Goal: Transaction & Acquisition: Purchase product/service

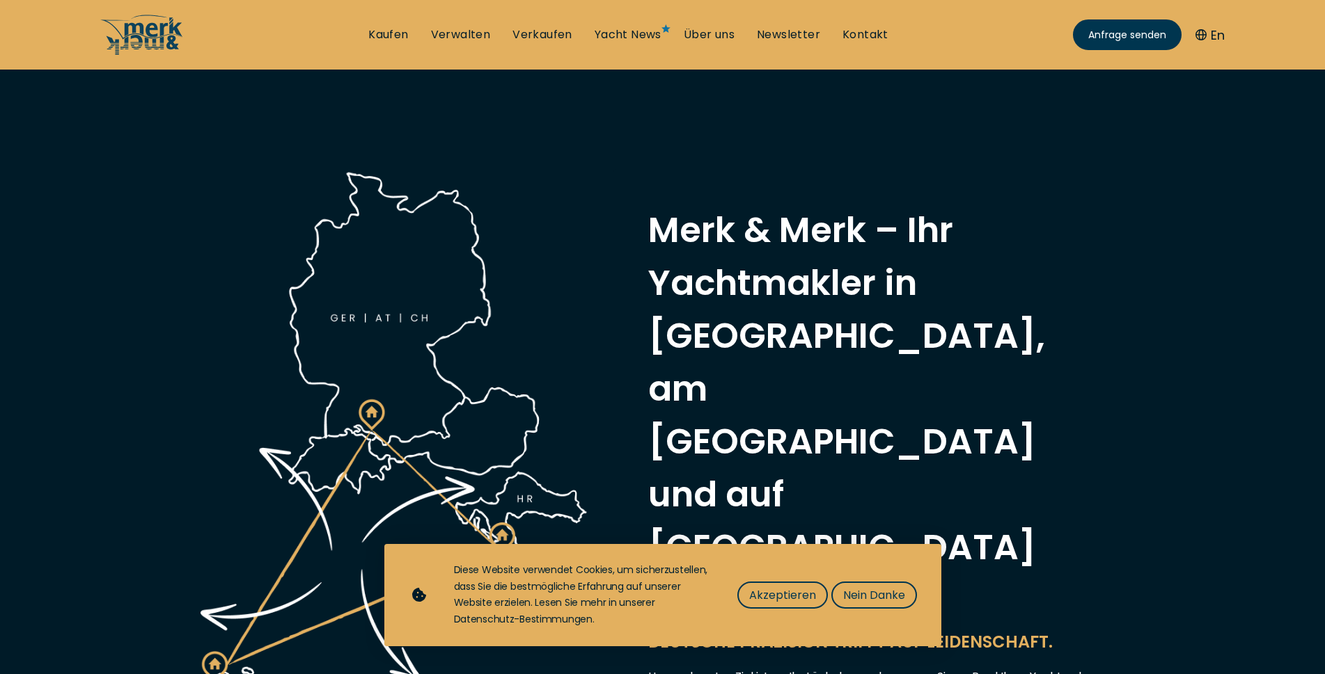
scroll to position [607, 0]
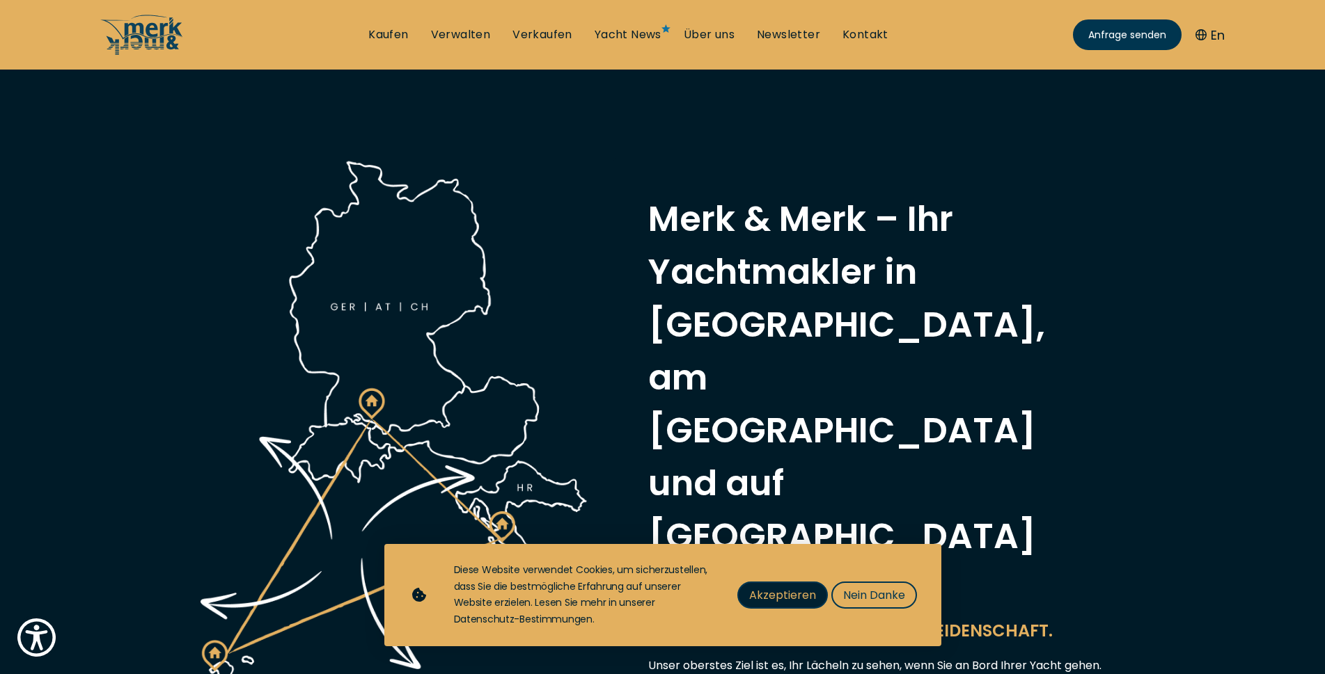
click at [780, 597] on span "Akzeptieren" at bounding box center [782, 595] width 67 height 17
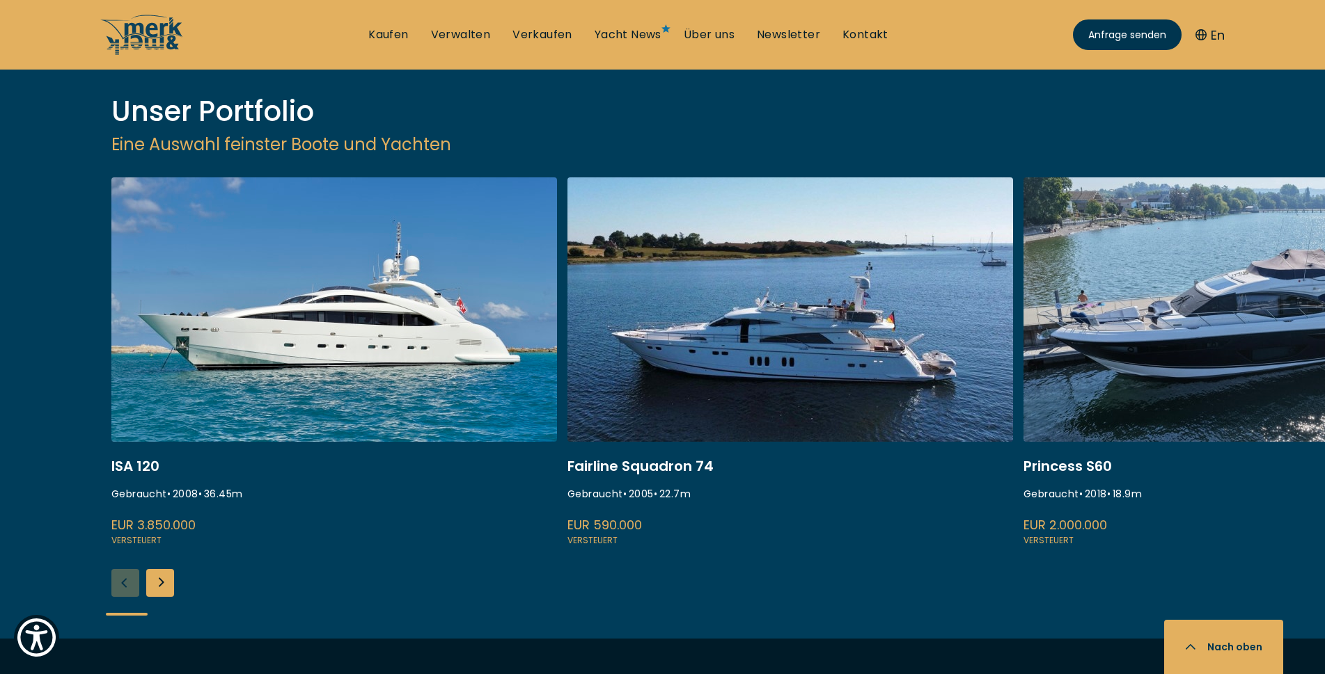
scroll to position [1821, 0]
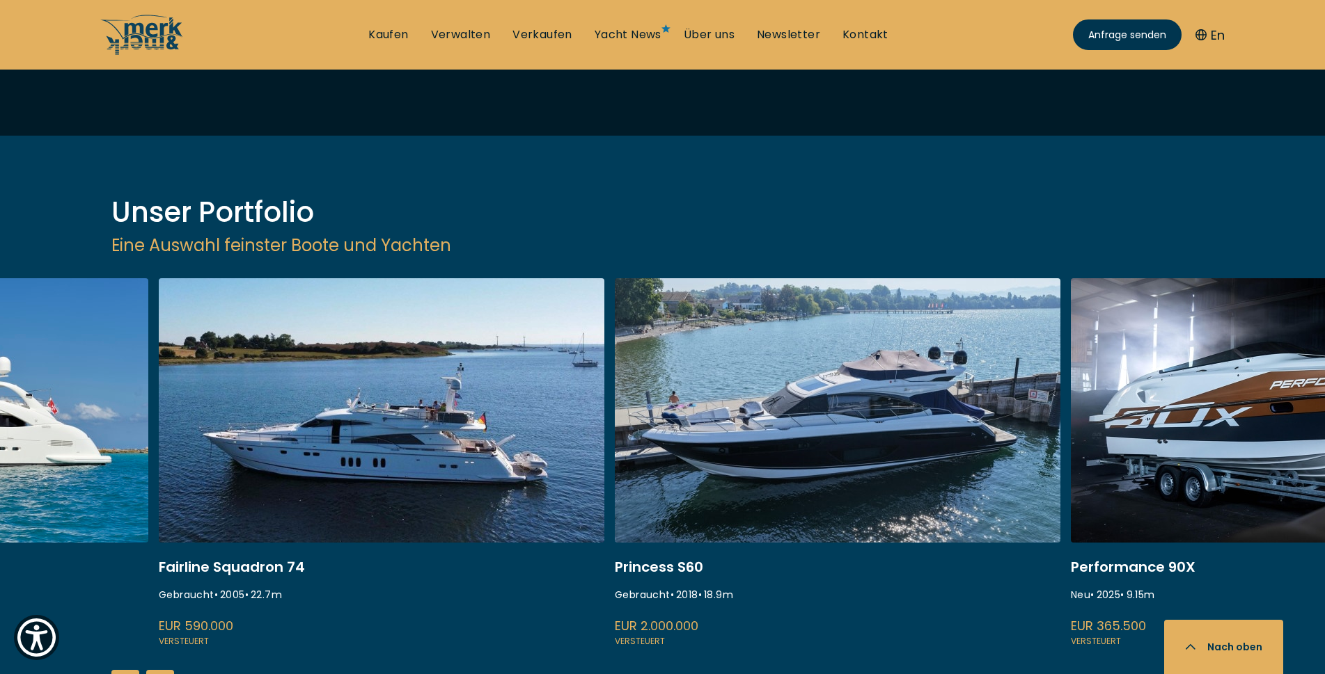
click at [786, 301] on link at bounding box center [837, 463] width 445 height 371
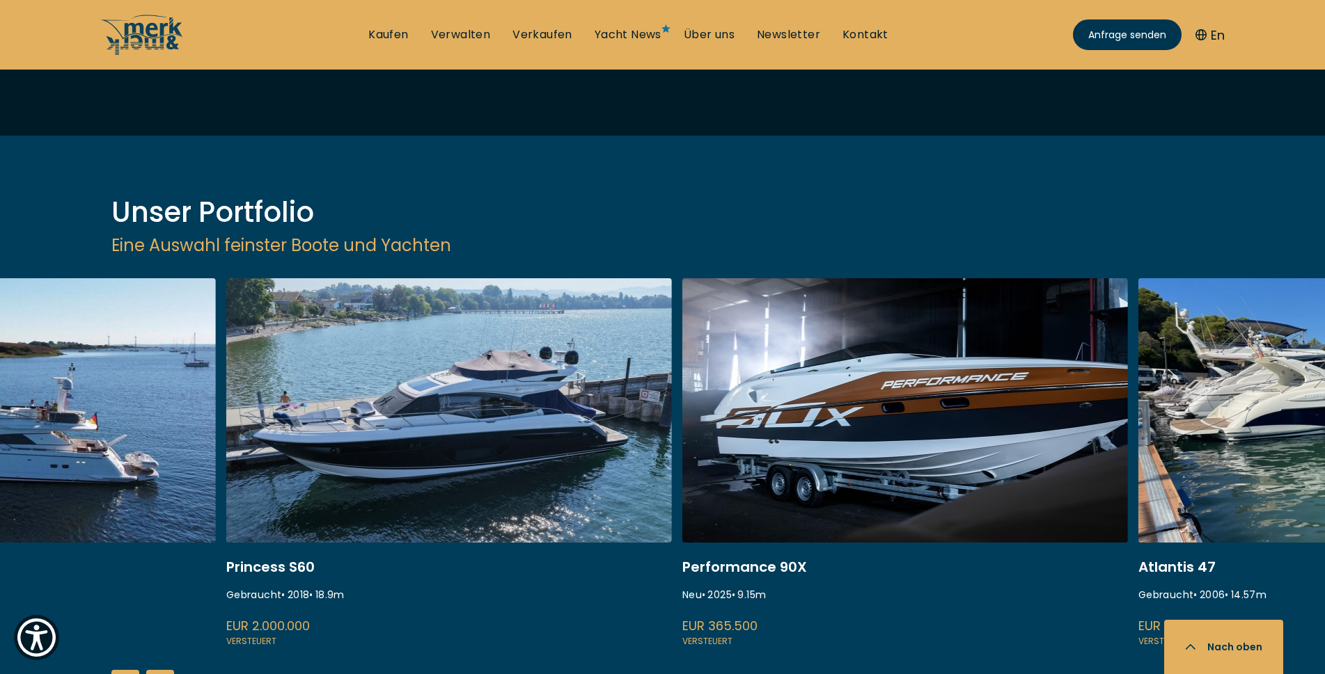
click at [977, 289] on link at bounding box center [904, 463] width 445 height 371
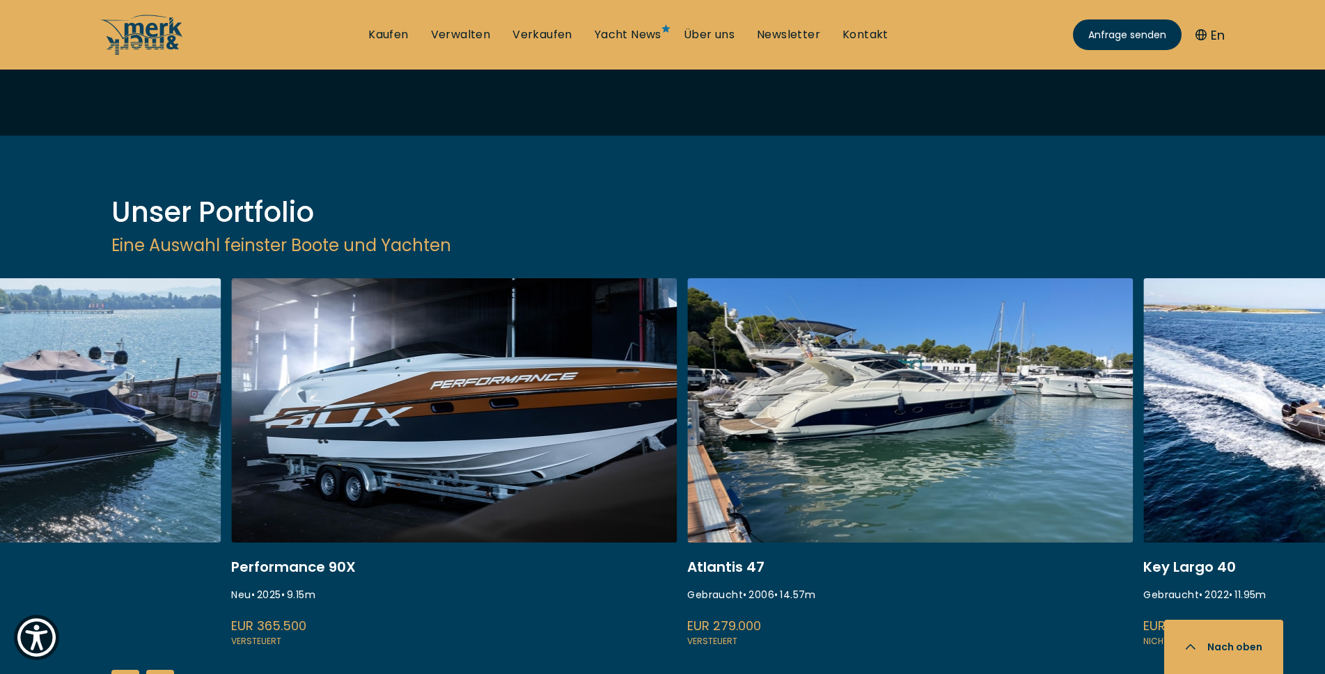
click at [837, 278] on link at bounding box center [909, 463] width 445 height 371
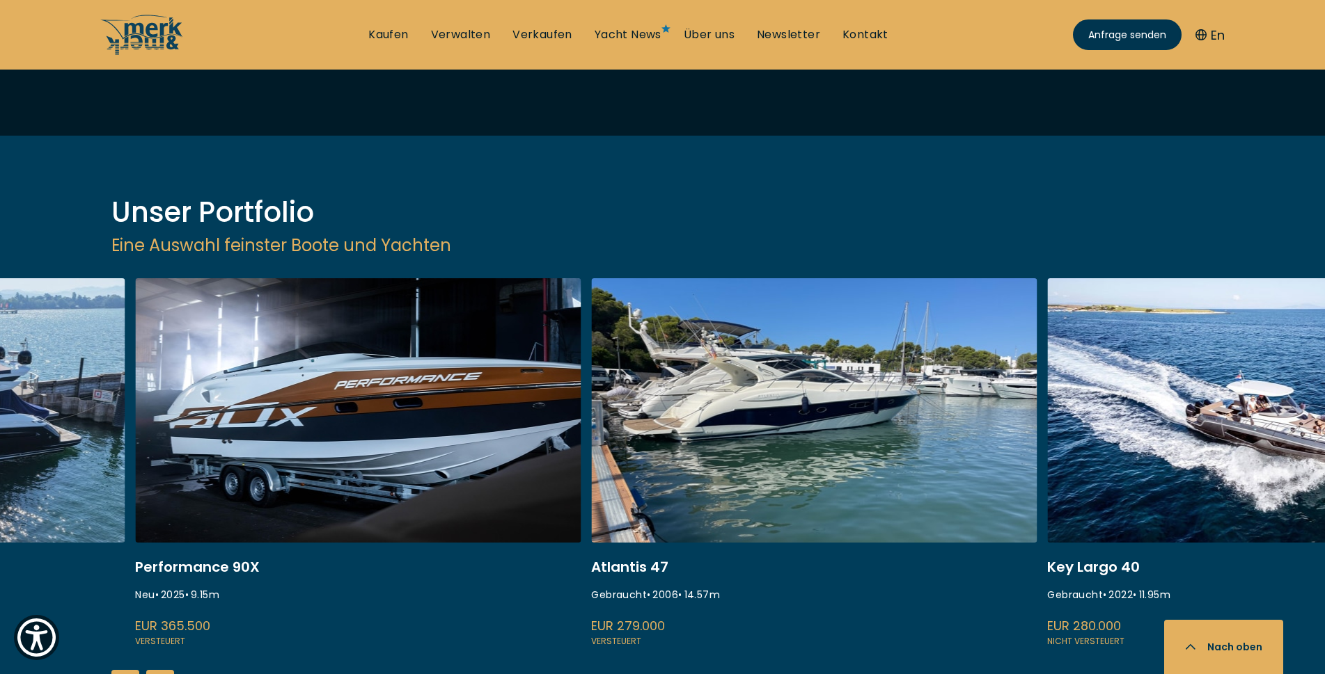
click at [1047, 278] on link at bounding box center [1269, 463] width 445 height 371
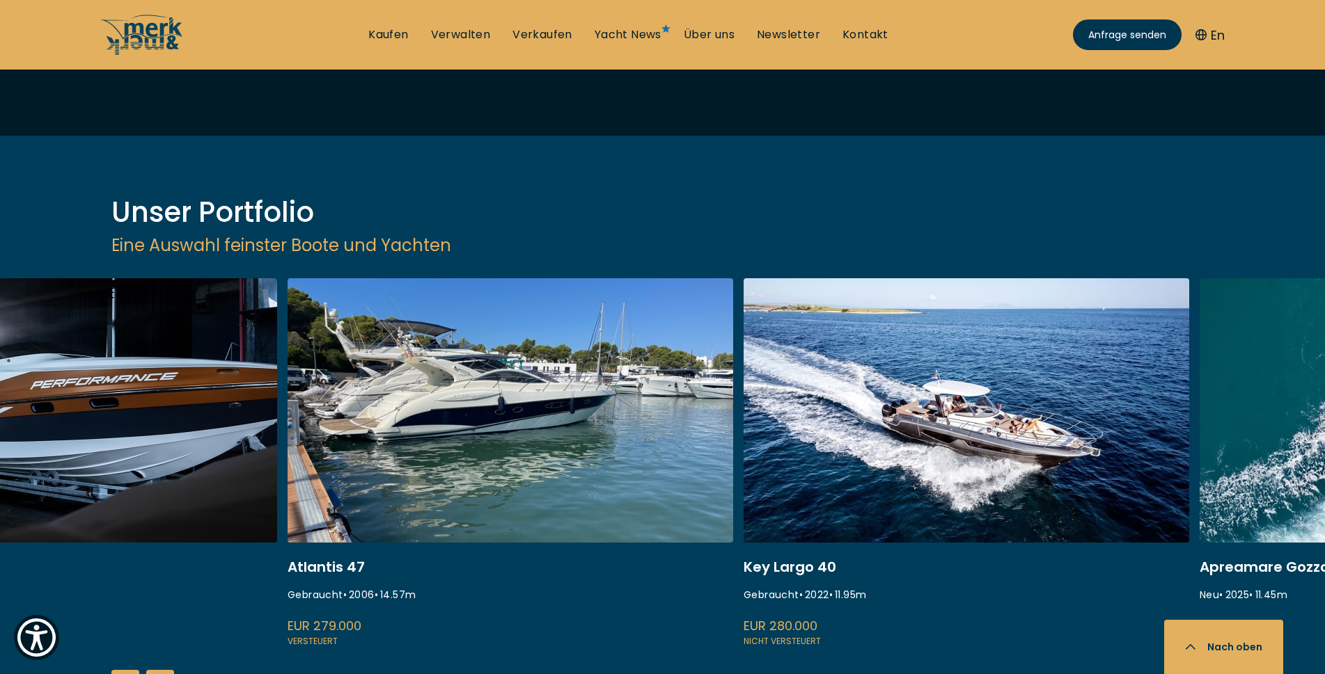
click at [946, 278] on div "Key Largo 40 Gebraucht • 2022 • 11.95 m EUR 280.000 Nicht versteuert" at bounding box center [971, 463] width 456 height 371
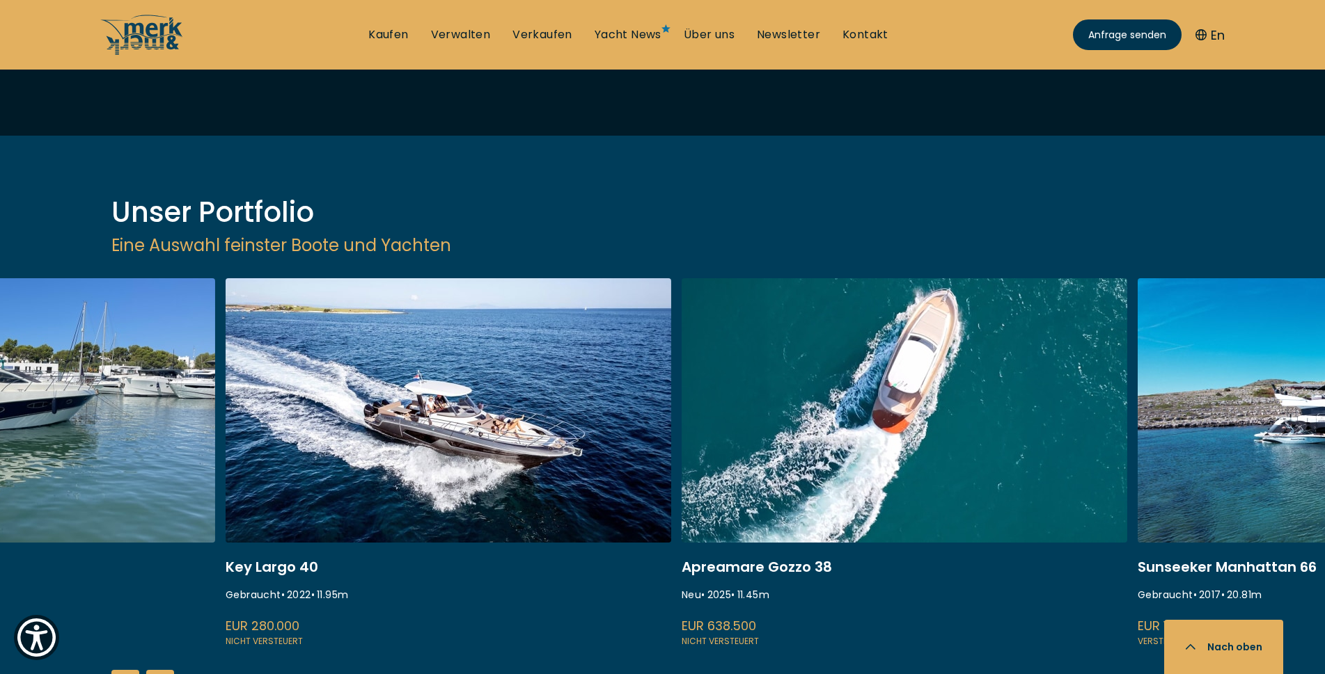
click at [896, 278] on link at bounding box center [903, 463] width 445 height 371
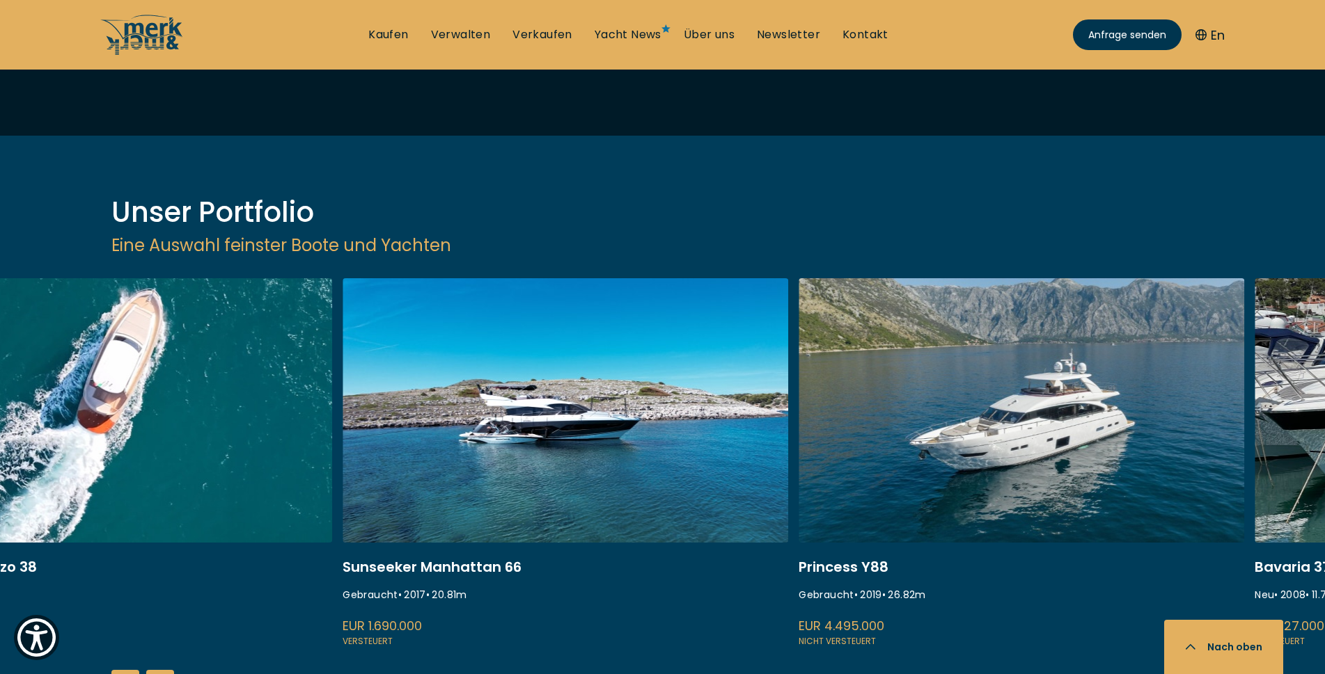
click at [904, 286] on link at bounding box center [1020, 463] width 445 height 371
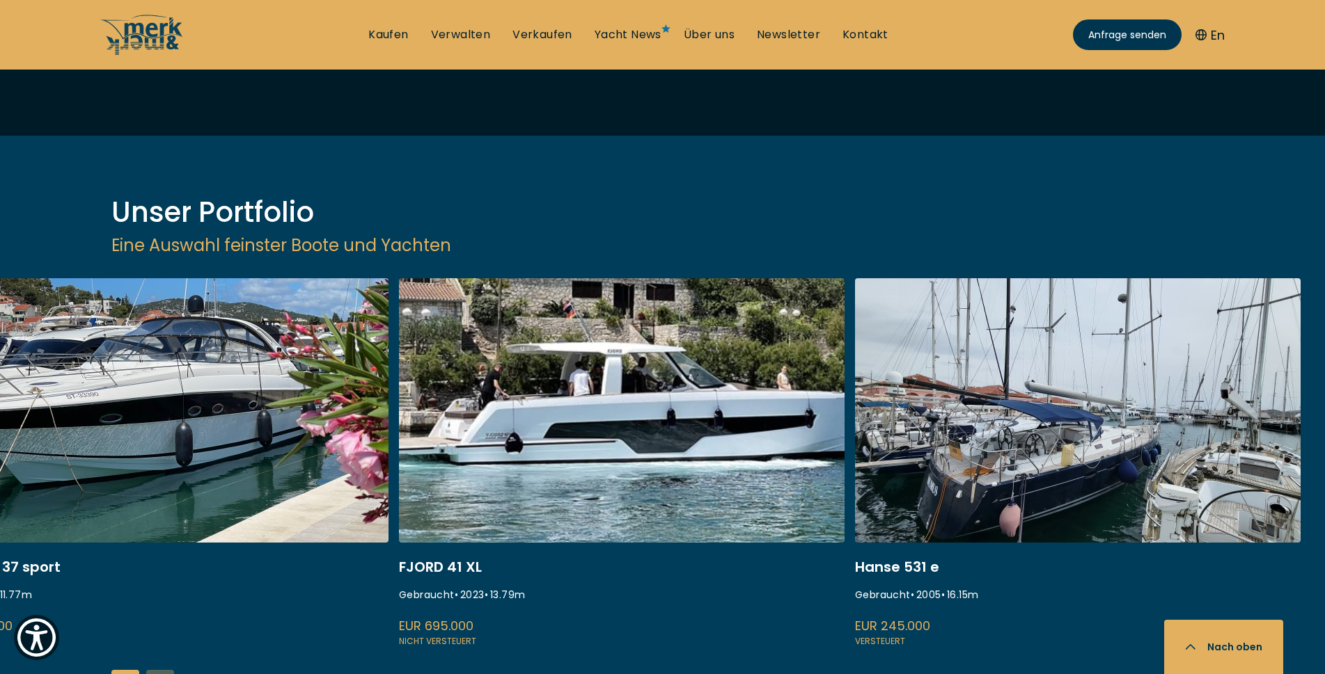
click at [844, 317] on link at bounding box center [621, 463] width 445 height 371
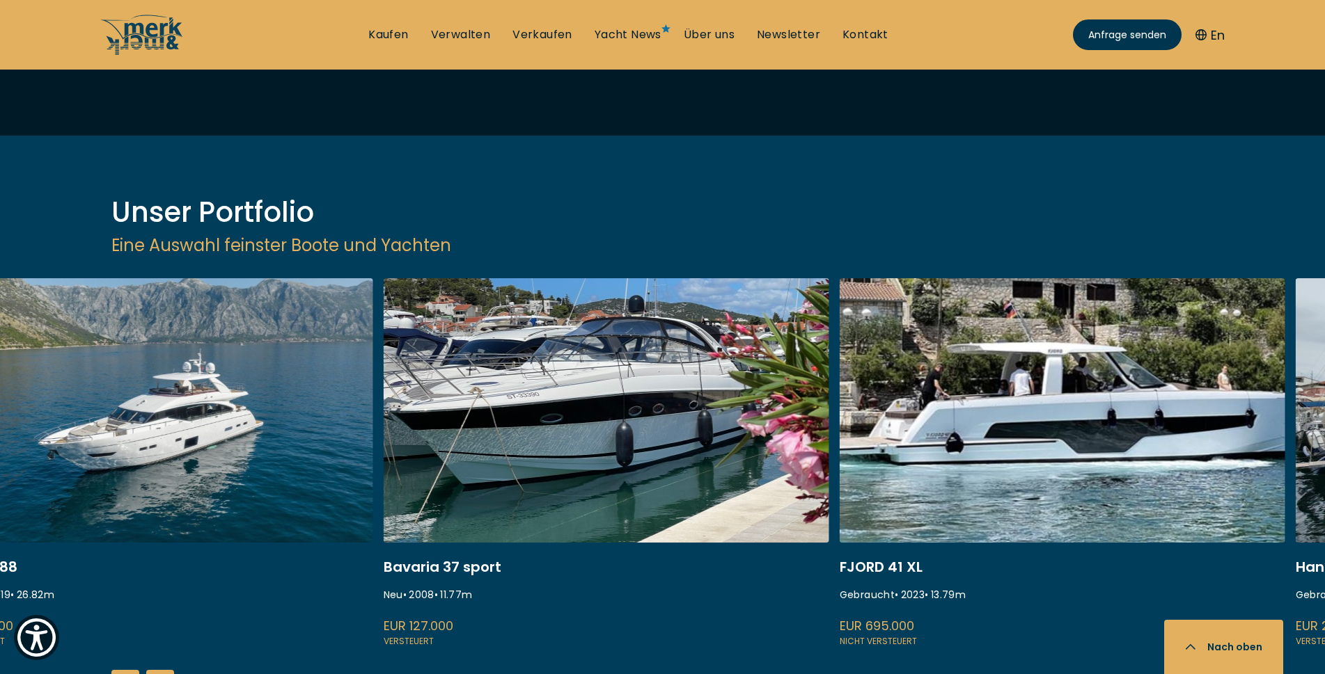
click at [829, 303] on link at bounding box center [606, 463] width 445 height 371
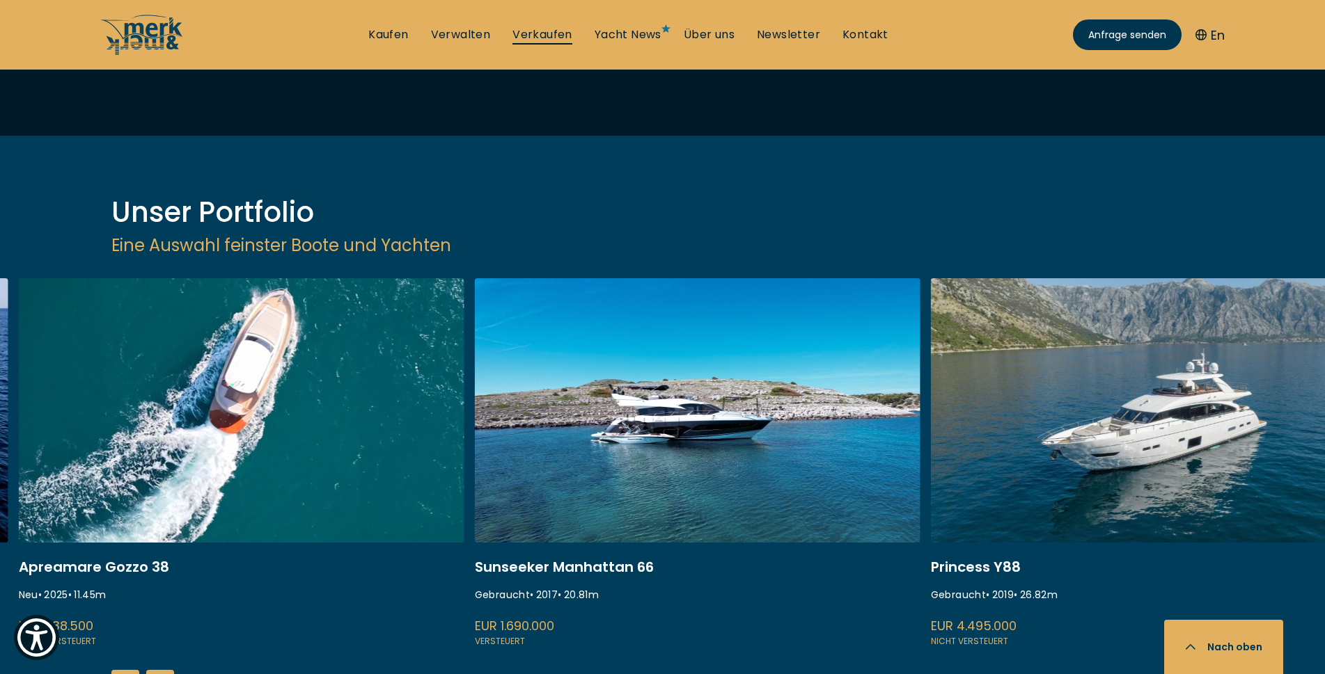
click at [533, 29] on link "Verkaufen" at bounding box center [542, 34] width 60 height 15
select select "sell"
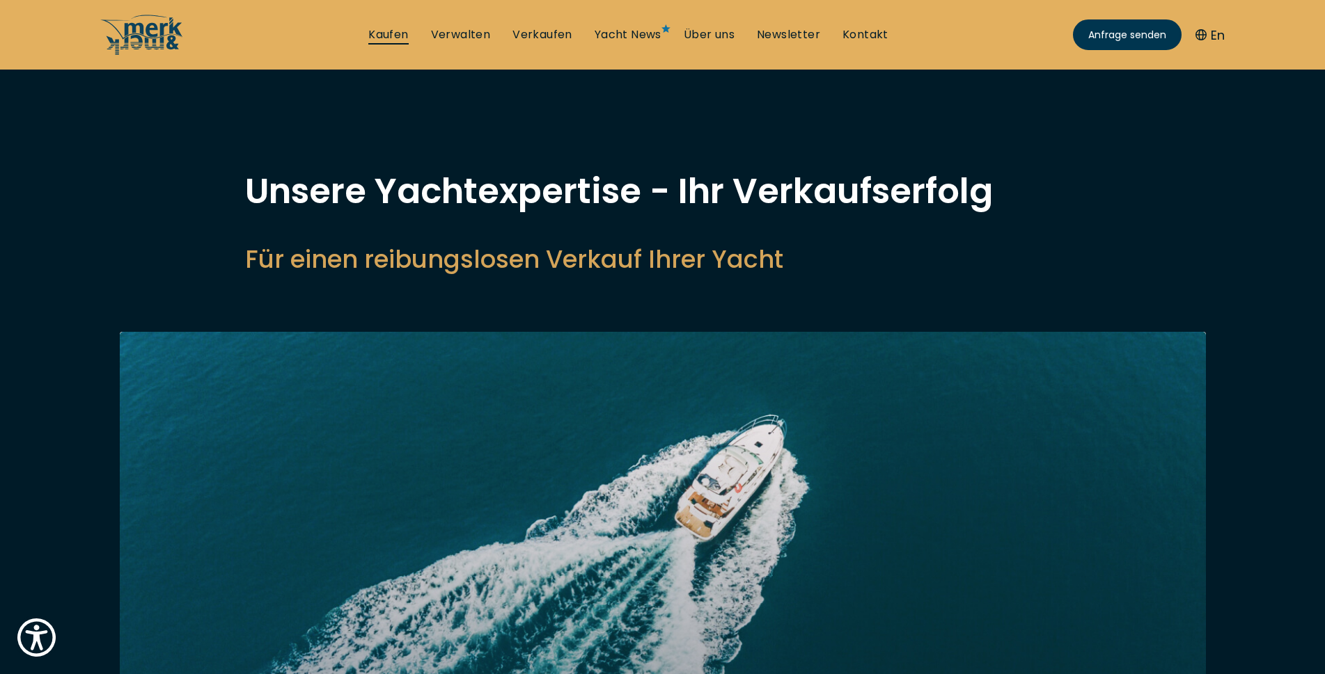
click at [382, 33] on link "Kaufen" at bounding box center [388, 34] width 40 height 15
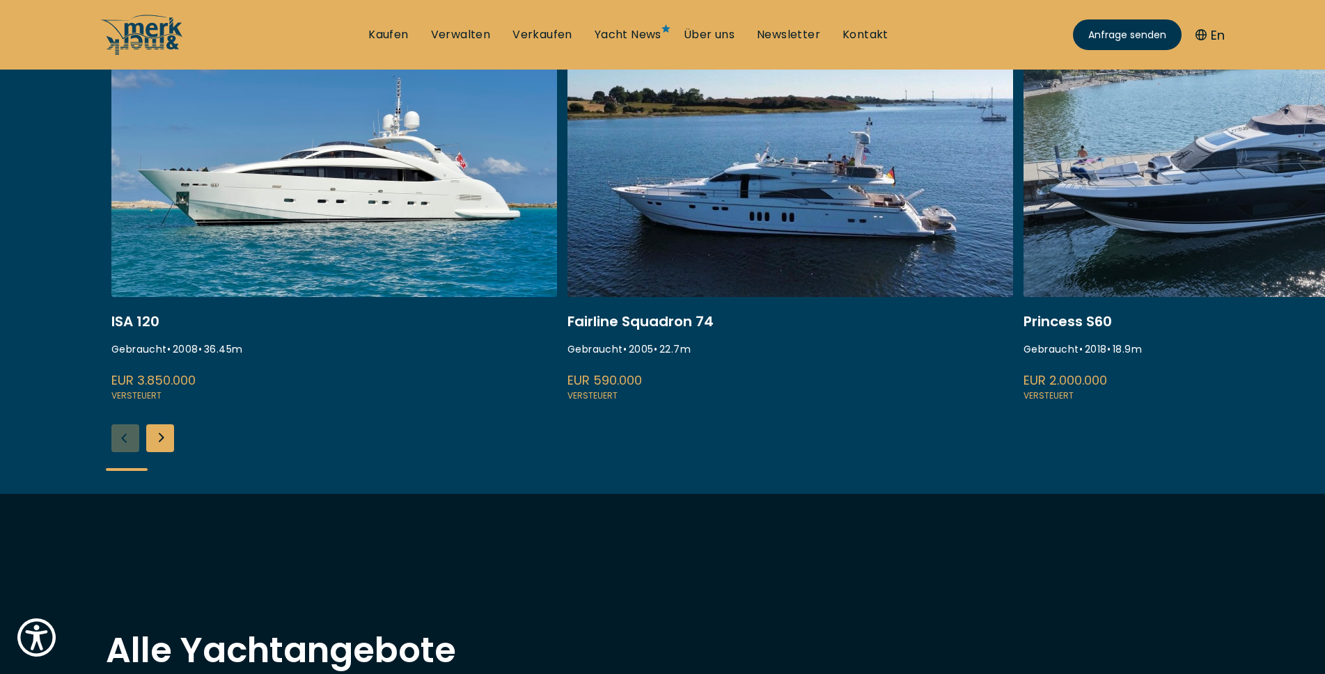
scroll to position [607, 0]
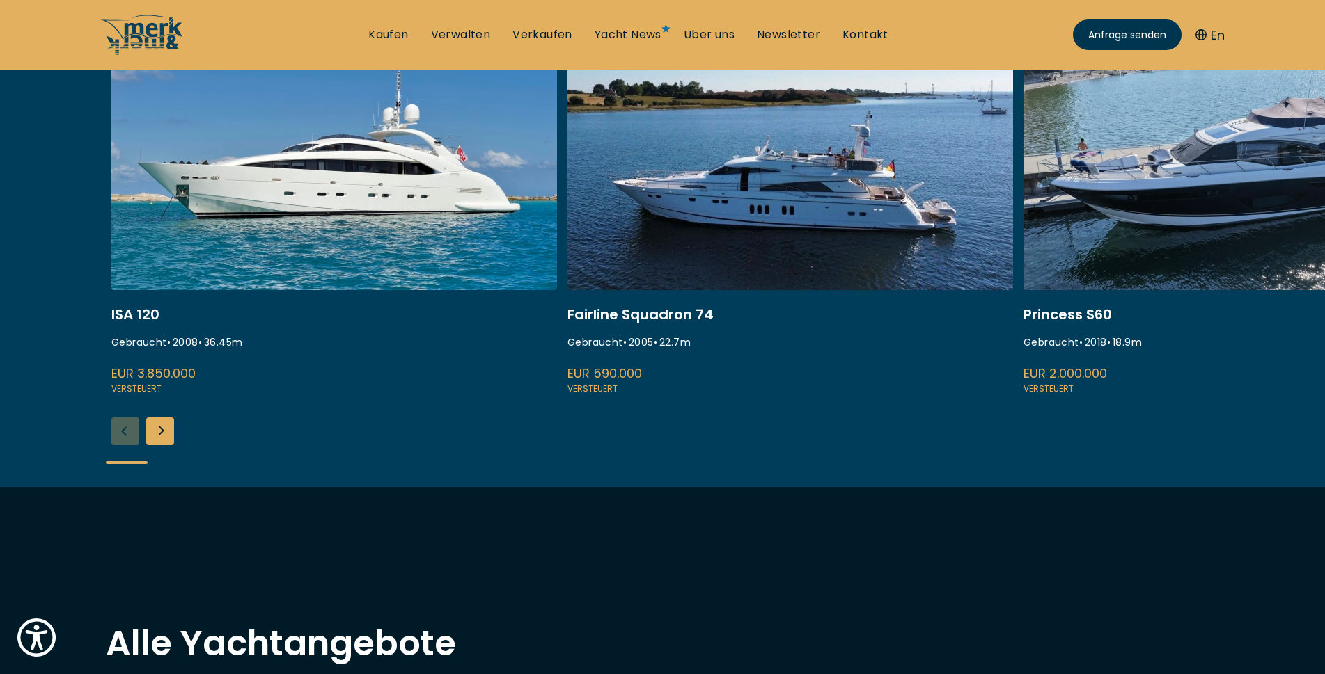
click at [155, 427] on div "Next slide" at bounding box center [160, 432] width 28 height 28
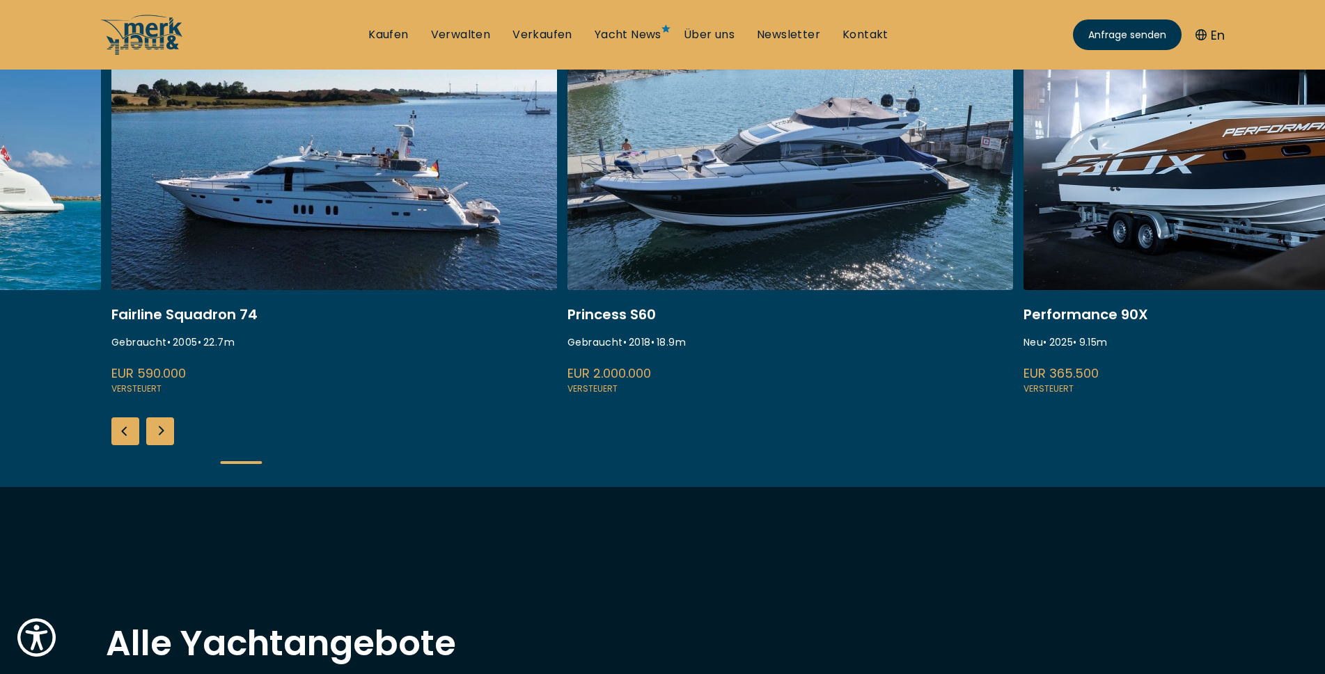
click at [155, 428] on div "Next slide" at bounding box center [160, 432] width 28 height 28
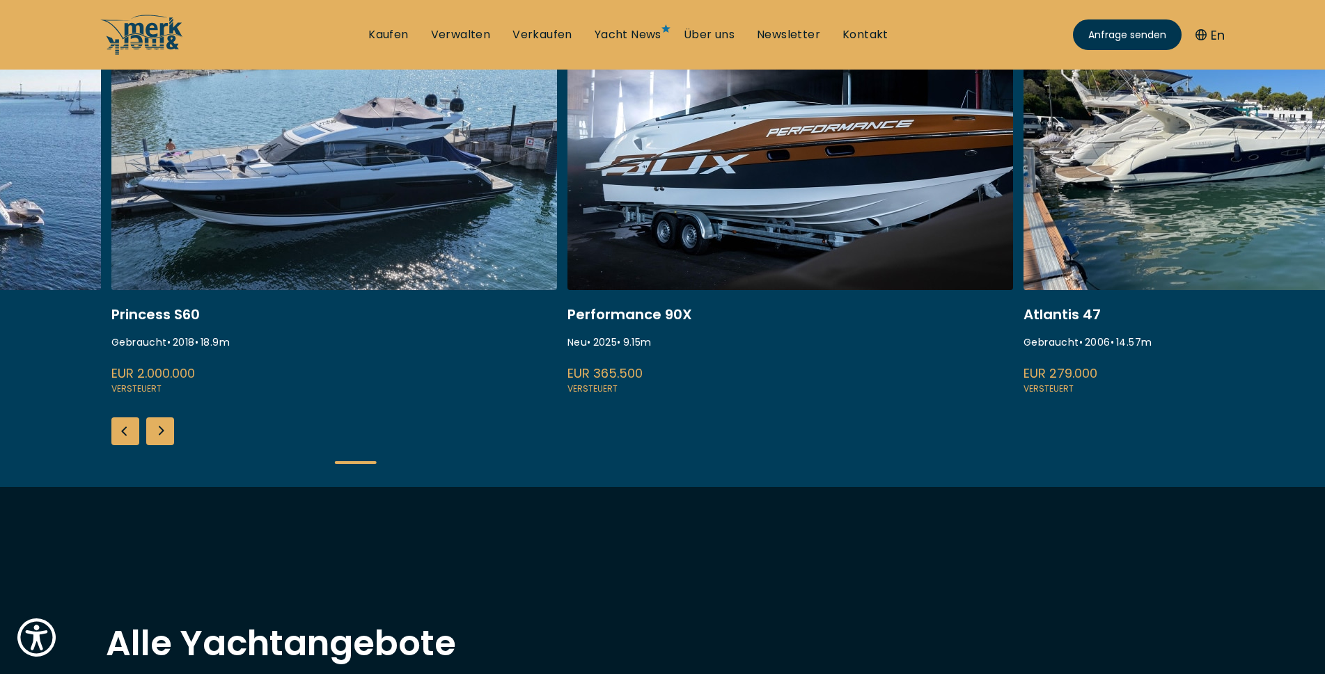
click at [168, 434] on div "Next slide" at bounding box center [160, 432] width 28 height 28
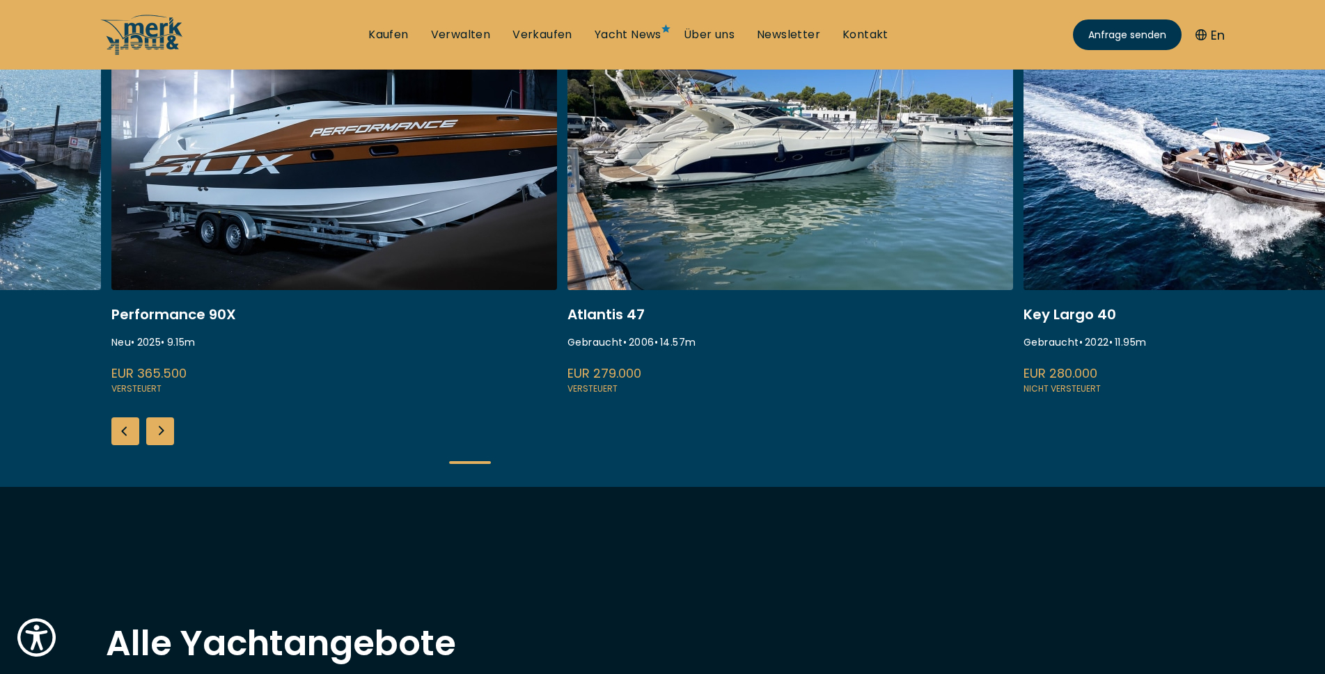
click at [168, 434] on div "Next slide" at bounding box center [160, 432] width 28 height 28
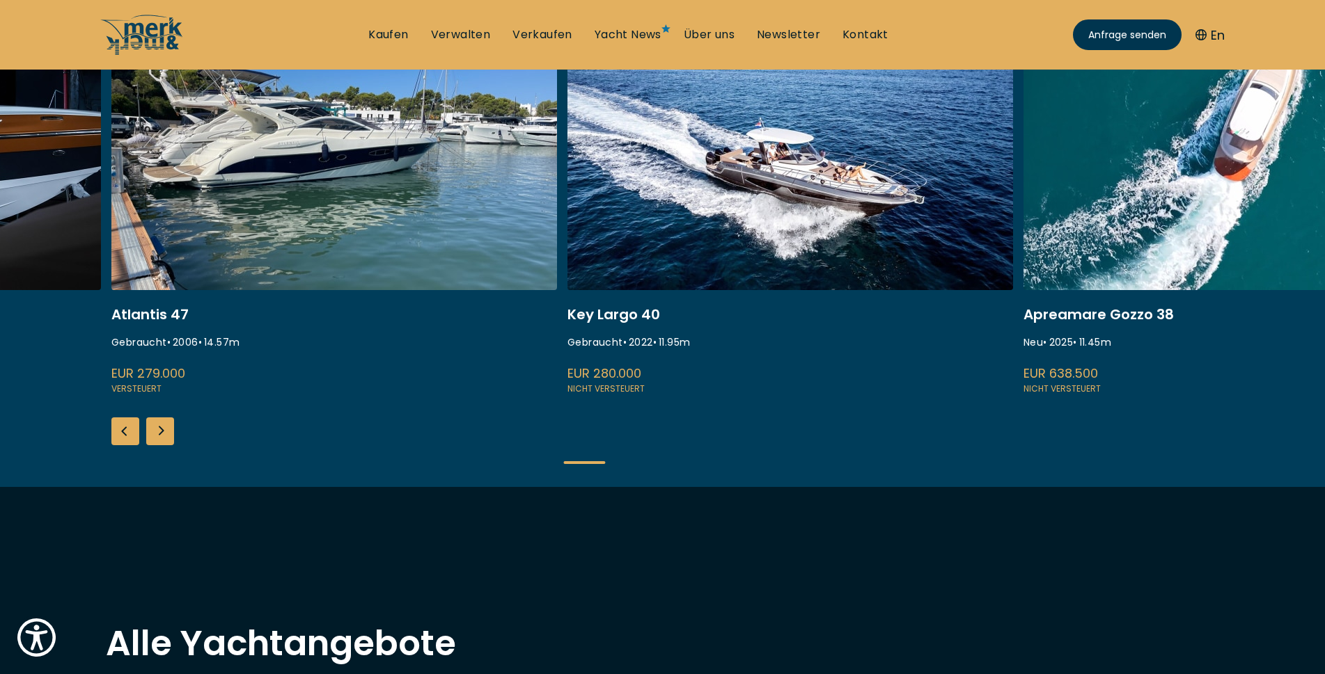
click at [168, 434] on div "Next slide" at bounding box center [160, 432] width 28 height 28
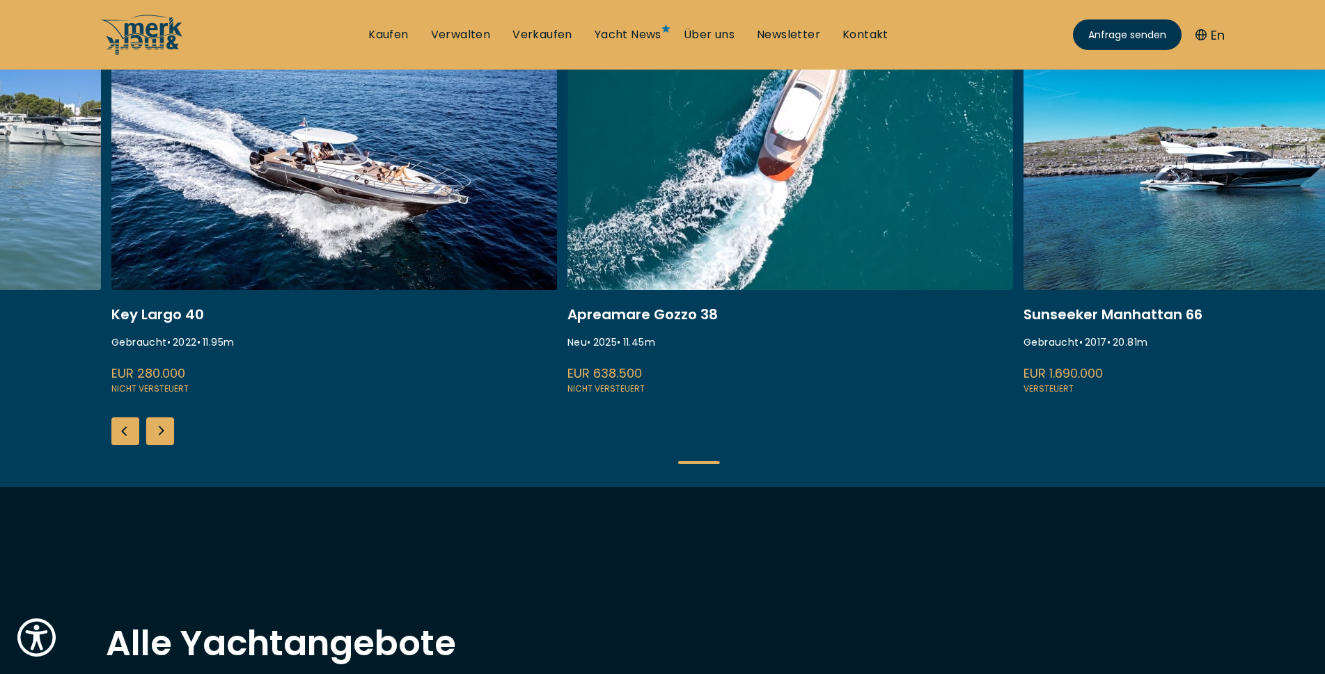
click at [168, 434] on div "Next slide" at bounding box center [160, 432] width 28 height 28
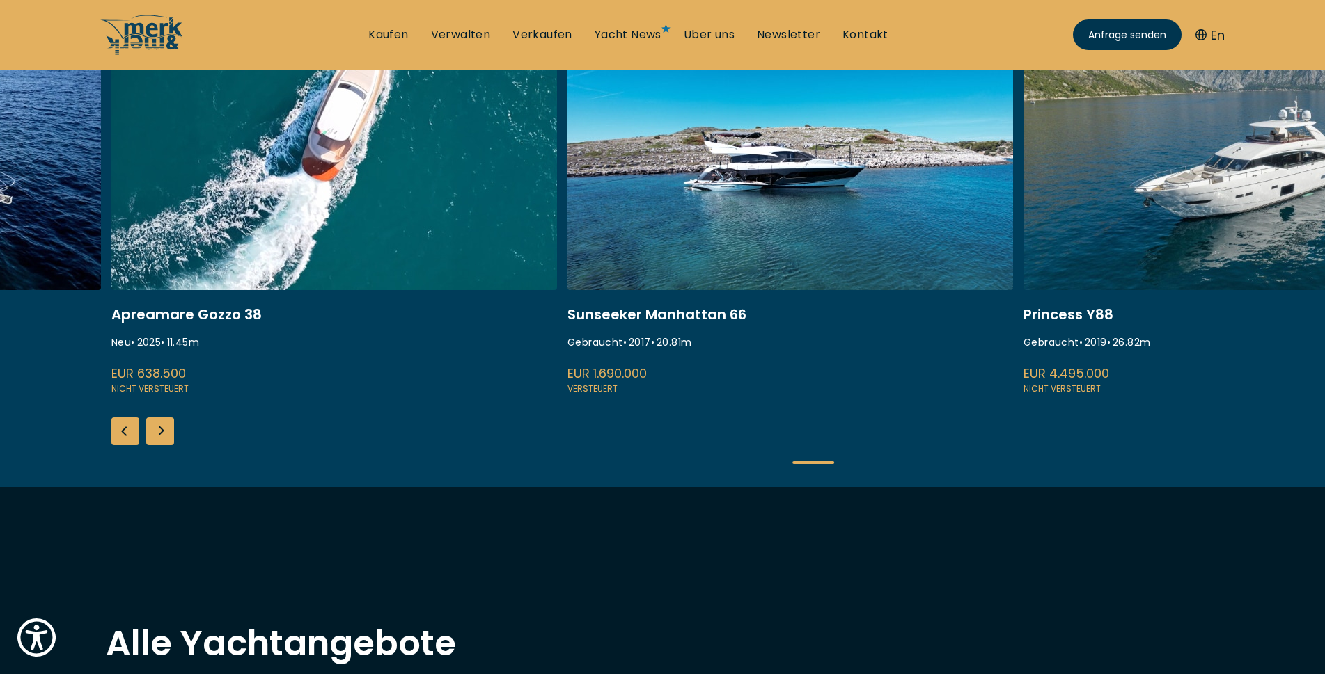
click at [168, 434] on div "Next slide" at bounding box center [160, 432] width 28 height 28
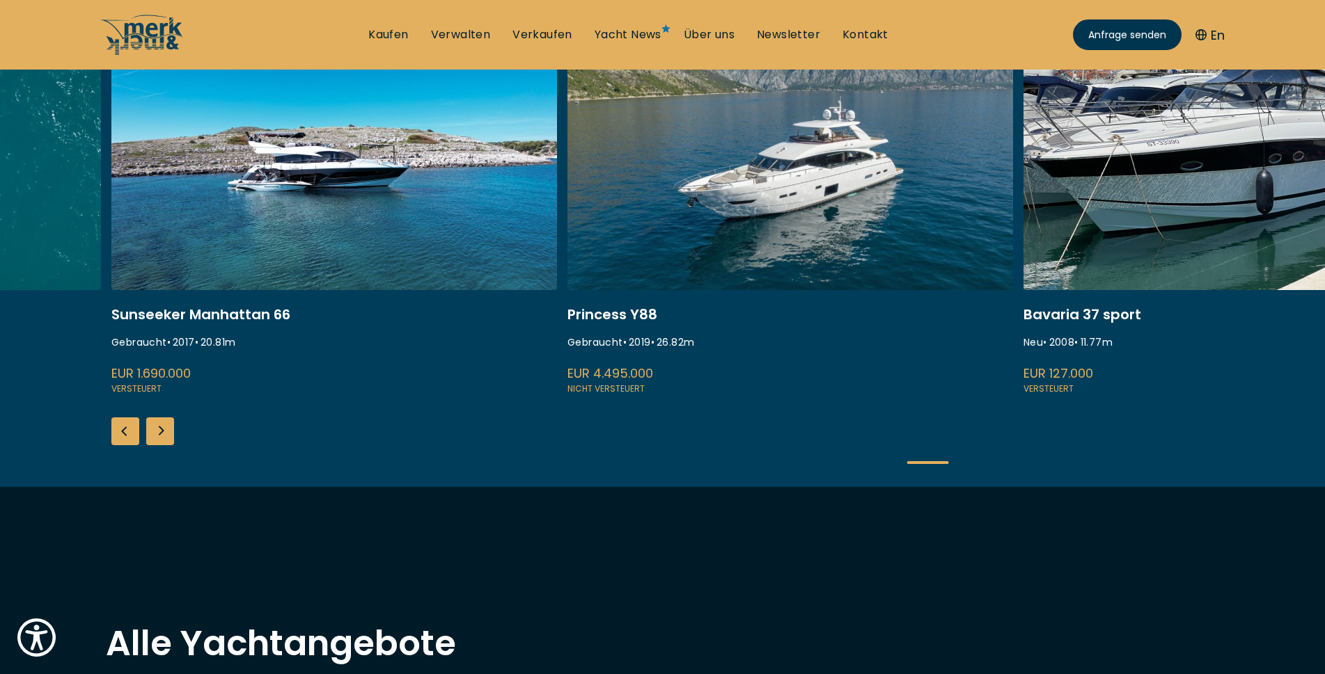
click at [168, 434] on div "Next slide" at bounding box center [160, 432] width 28 height 28
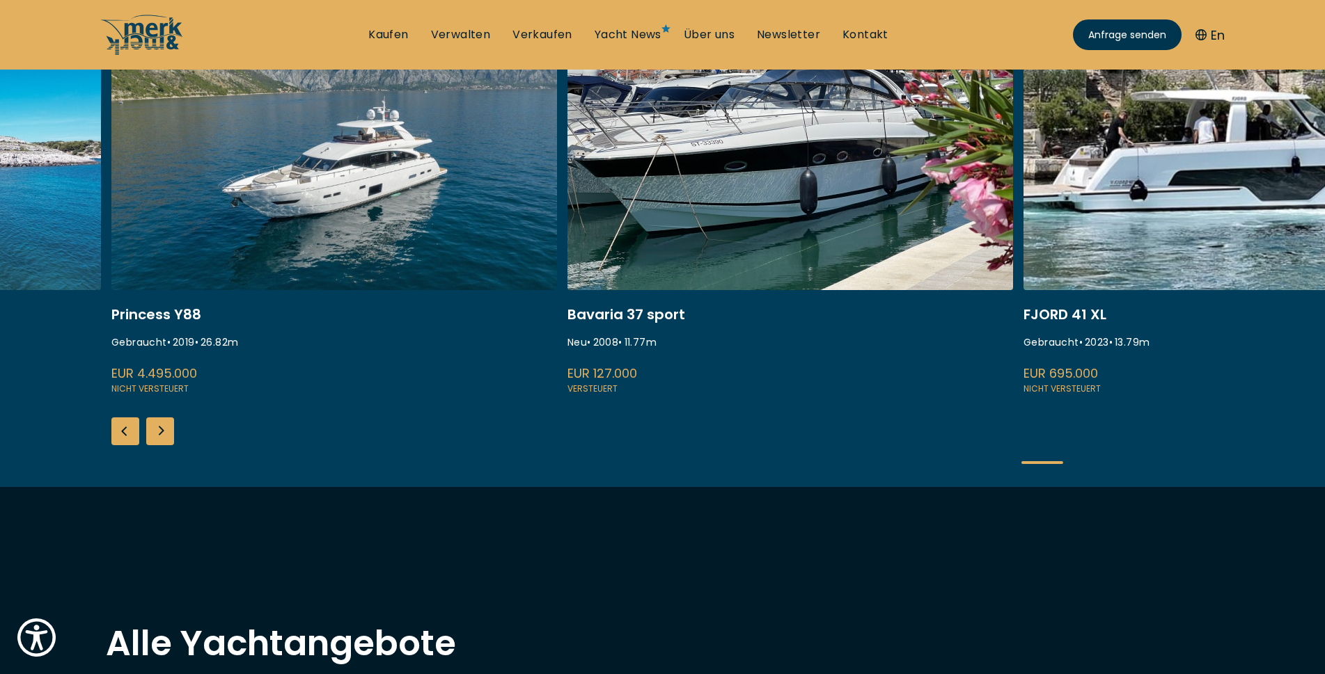
click at [168, 434] on div "Next slide" at bounding box center [160, 432] width 28 height 28
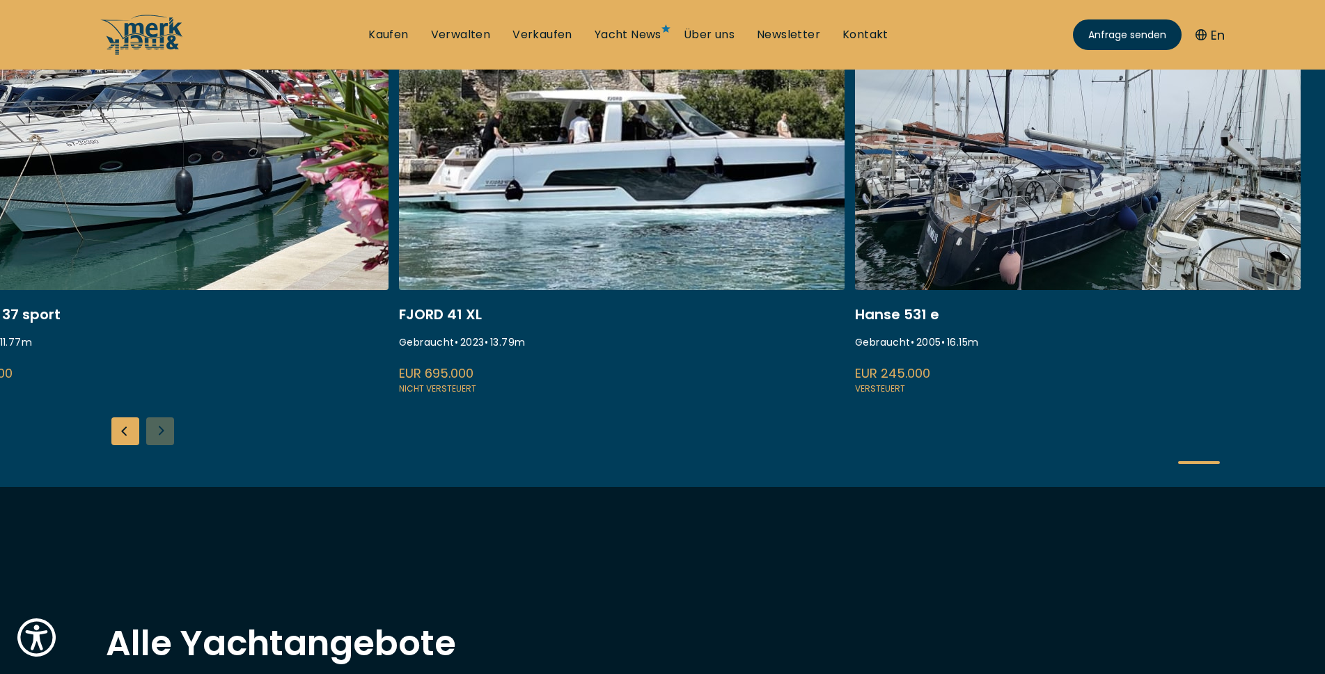
click at [168, 434] on div "ISA 120 Gebraucht • 2008 • 36.45 m EUR 3.850.000 Versteuert Fairline Squadron 7…" at bounding box center [662, 256] width 1325 height 461
